Goal: Task Accomplishment & Management: Use online tool/utility

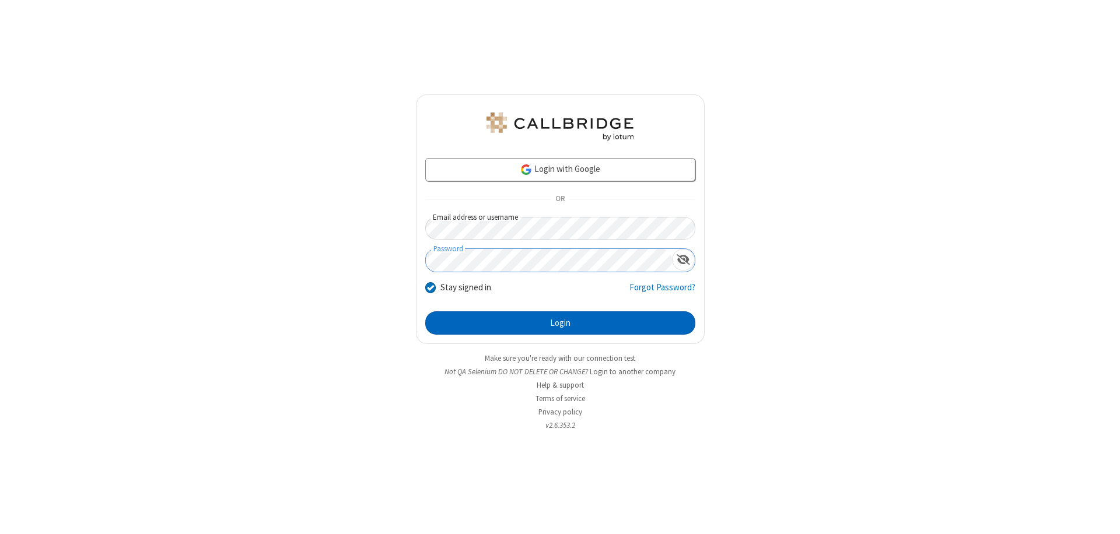
click at [560, 323] on button "Login" at bounding box center [560, 323] width 270 height 23
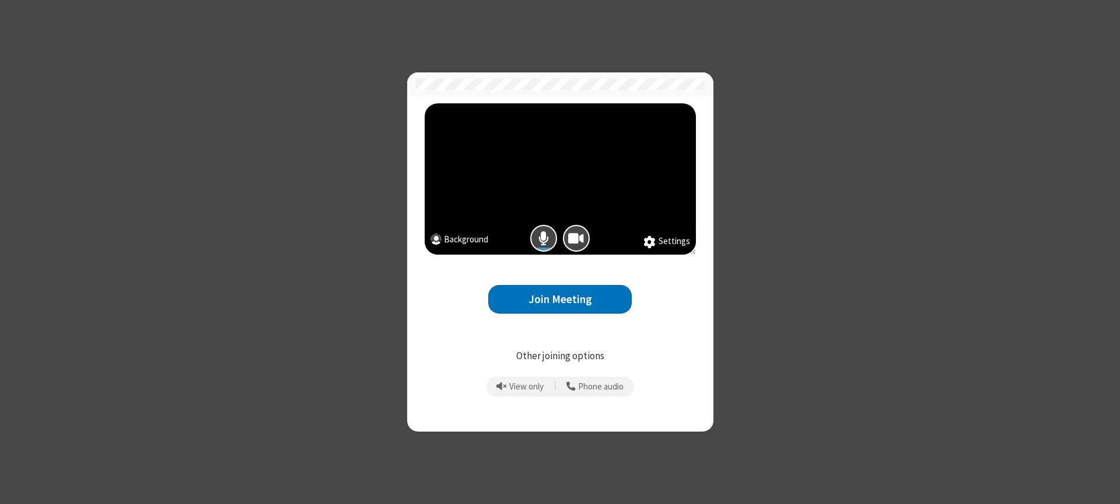
click at [560, 299] on button "Join Meeting" at bounding box center [560, 299] width 144 height 29
